Goal: Task Accomplishment & Management: Complete application form

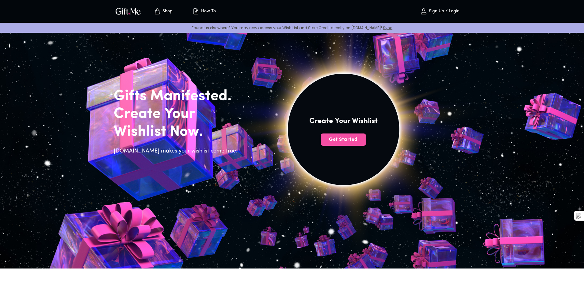
click at [337, 143] on span "Get Started" at bounding box center [343, 139] width 45 height 7
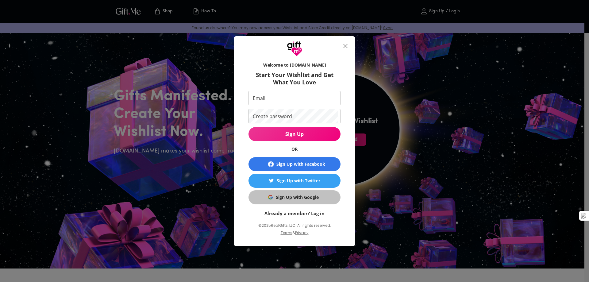
click at [305, 198] on div "Sign Up with Google" at bounding box center [297, 197] width 43 height 7
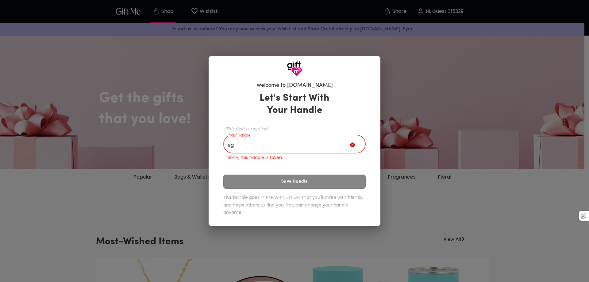
type input "e"
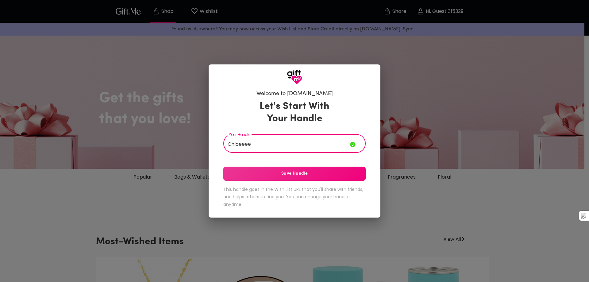
type input "Chloeeee"
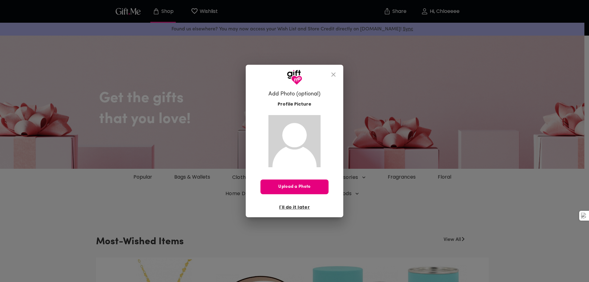
click at [333, 70] on button "close" at bounding box center [333, 74] width 15 height 15
